Goal: Transaction & Acquisition: Purchase product/service

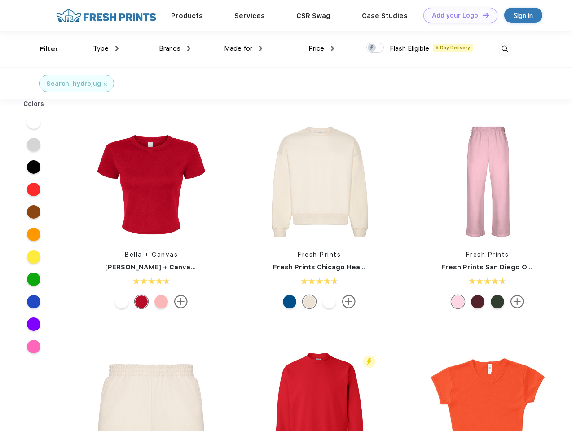
click at [457, 15] on link "Add your Logo Design Tool" at bounding box center [461, 16] width 74 height 16
click at [0, 0] on div "Design Tool" at bounding box center [0, 0] width 0 height 0
click at [482, 15] on link "Add your Logo Design Tool" at bounding box center [461, 16] width 74 height 16
click at [43, 49] on div "Filter" at bounding box center [49, 49] width 18 height 10
click at [106, 49] on span "Type" at bounding box center [101, 48] width 16 height 8
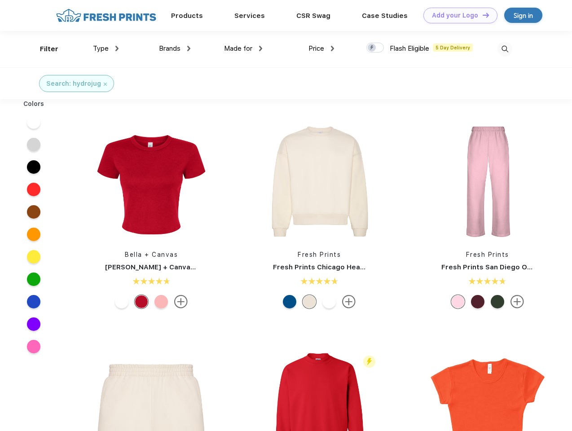
click at [175, 49] on span "Brands" at bounding box center [170, 48] width 22 height 8
click at [243, 49] on span "Made for" at bounding box center [238, 48] width 28 height 8
click at [322, 49] on span "Price" at bounding box center [317, 48] width 16 height 8
click at [375, 48] on div at bounding box center [375, 48] width 18 height 10
click at [372, 48] on input "checkbox" at bounding box center [369, 45] width 6 height 6
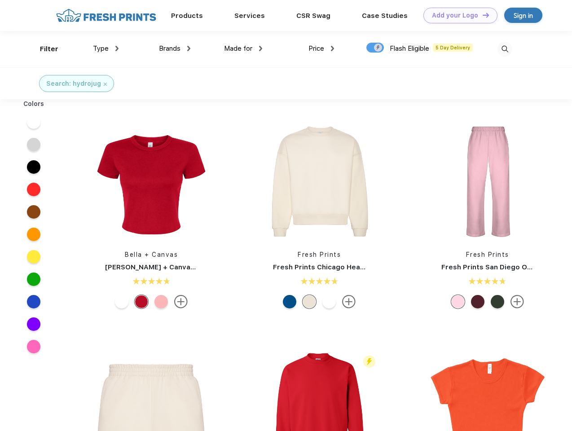
click at [505, 49] on img at bounding box center [505, 49] width 15 height 15
